Goal: Find specific page/section: Find specific page/section

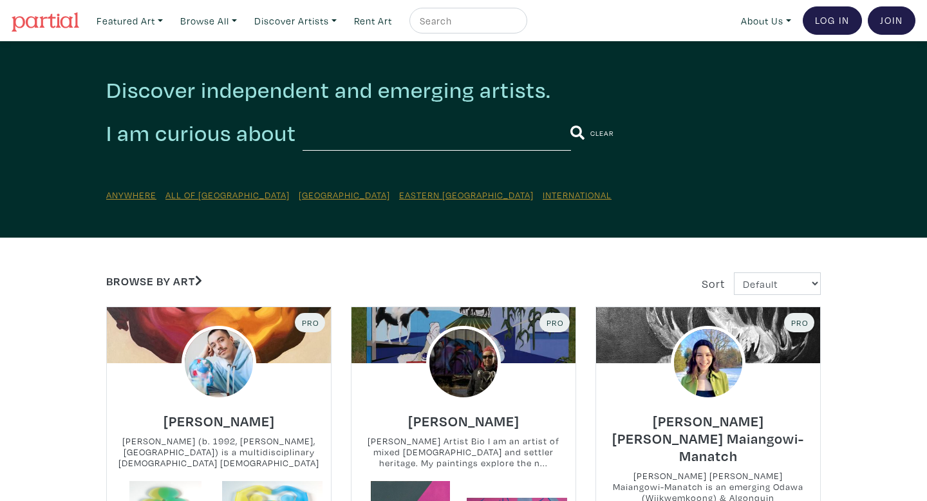
click at [318, 140] on input "text" at bounding box center [436, 132] width 268 height 35
type input "[PERSON_NAME]"
click at [570, 116] on button "submit" at bounding box center [577, 132] width 15 height 33
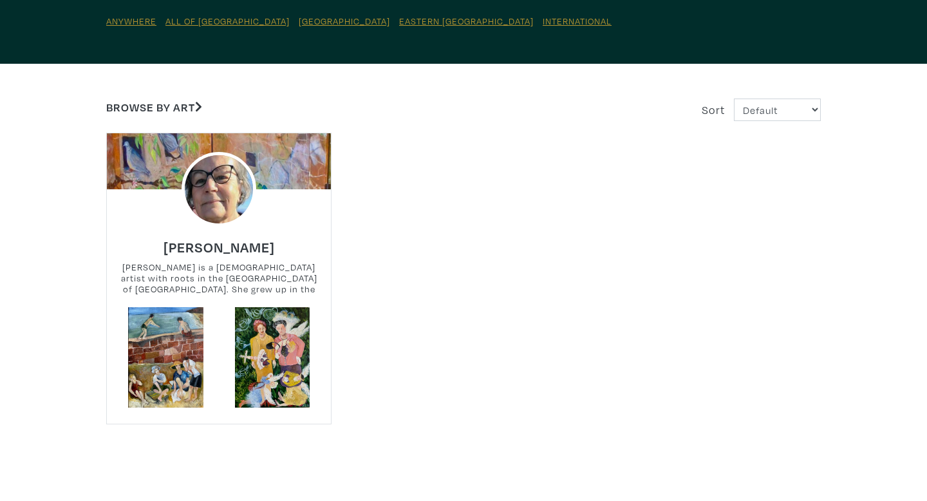
scroll to position [172, 0]
